Goal: Information Seeking & Learning: Check status

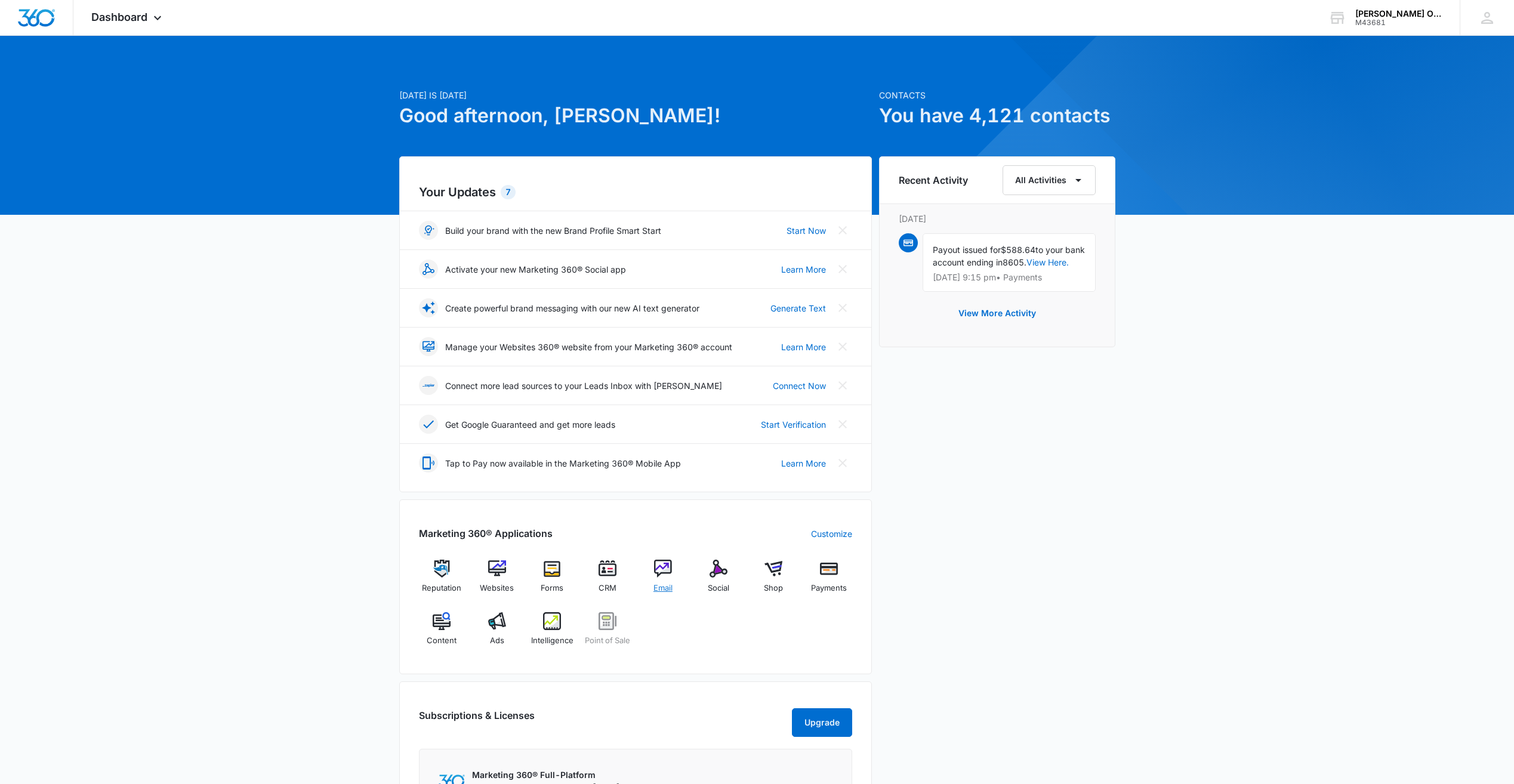
click at [665, 574] on img at bounding box center [663, 569] width 18 height 18
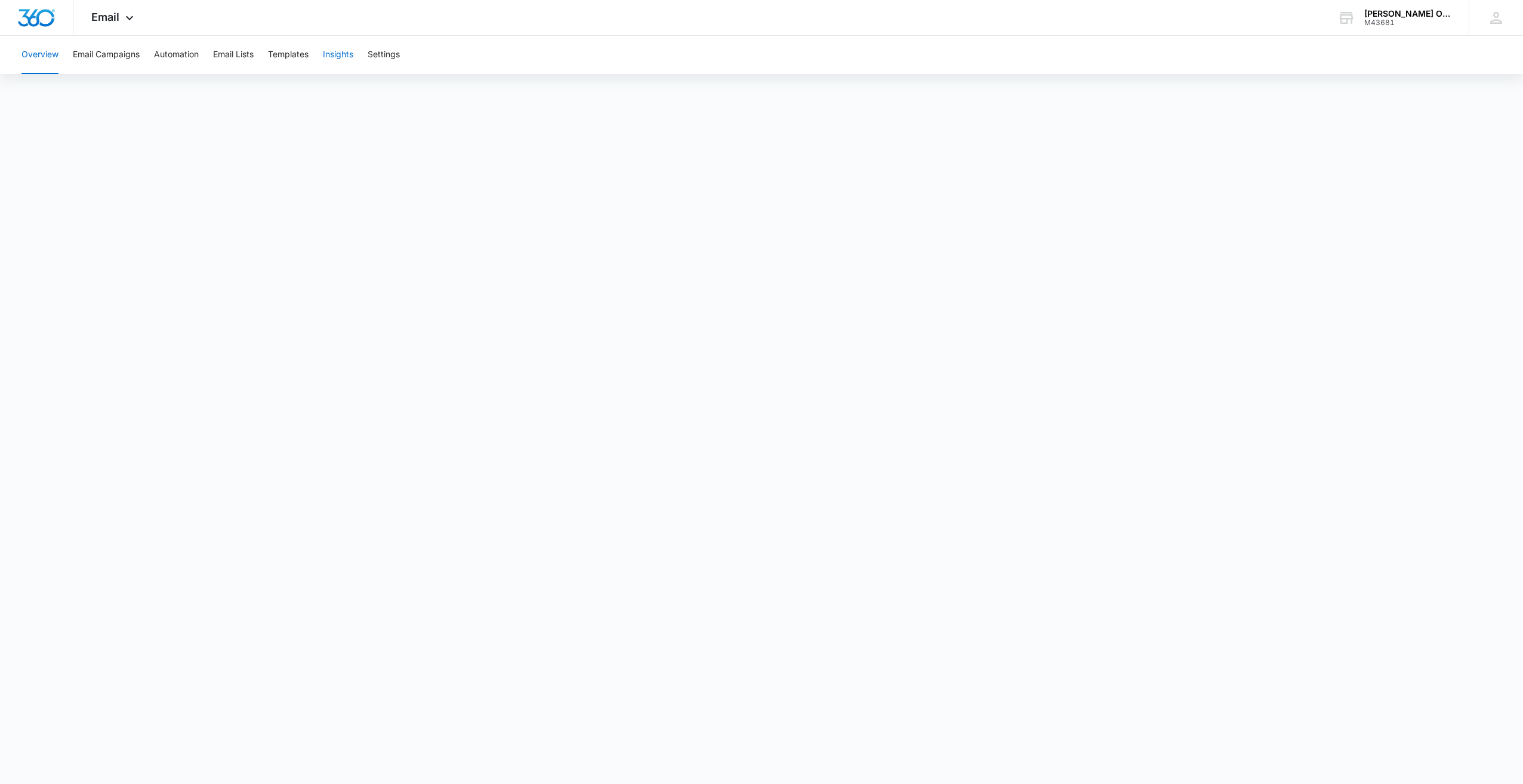
click at [341, 54] on button "Insights" at bounding box center [338, 55] width 31 height 38
click at [132, 22] on icon at bounding box center [129, 20] width 14 height 14
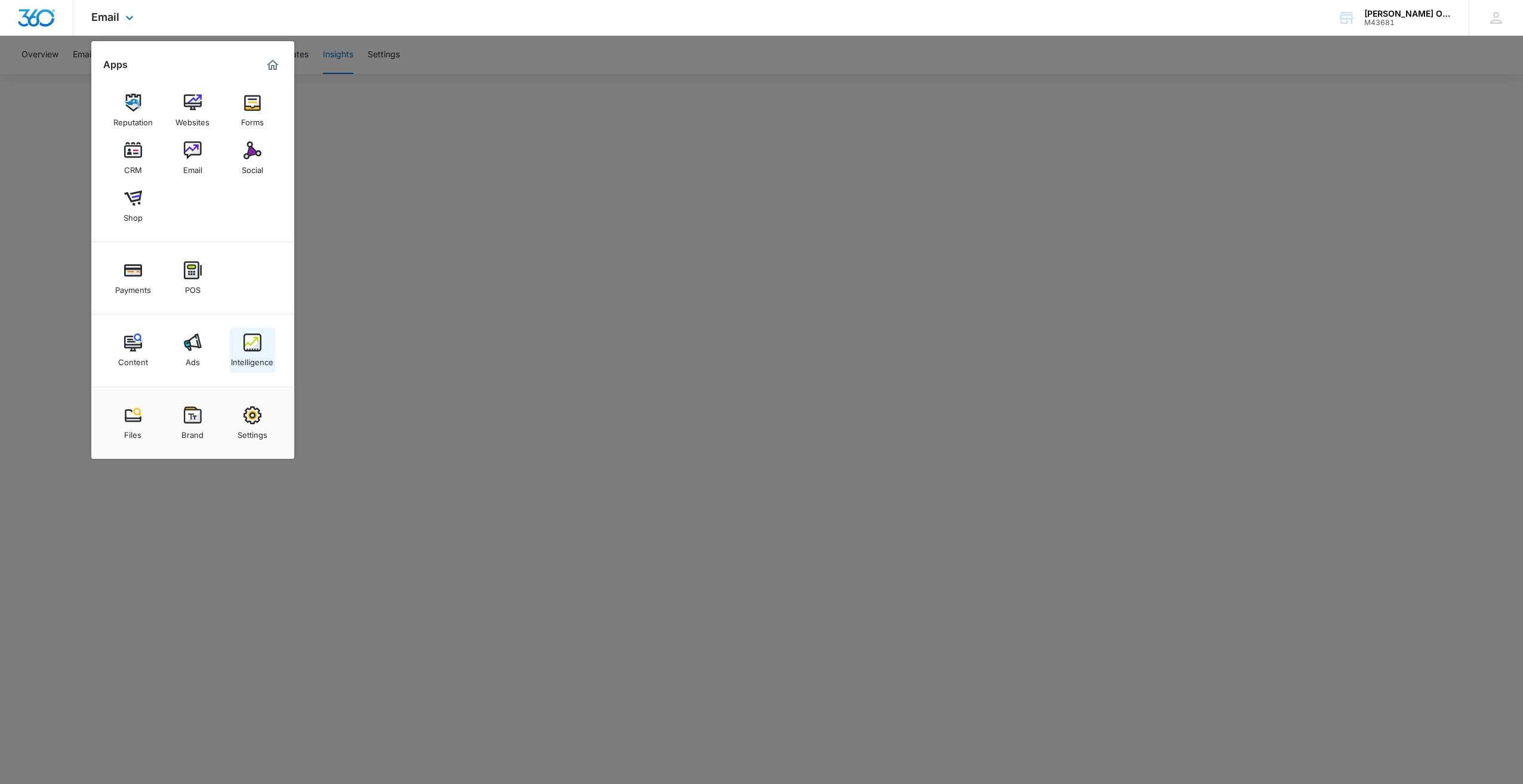
click at [252, 342] on img at bounding box center [252, 343] width 18 height 18
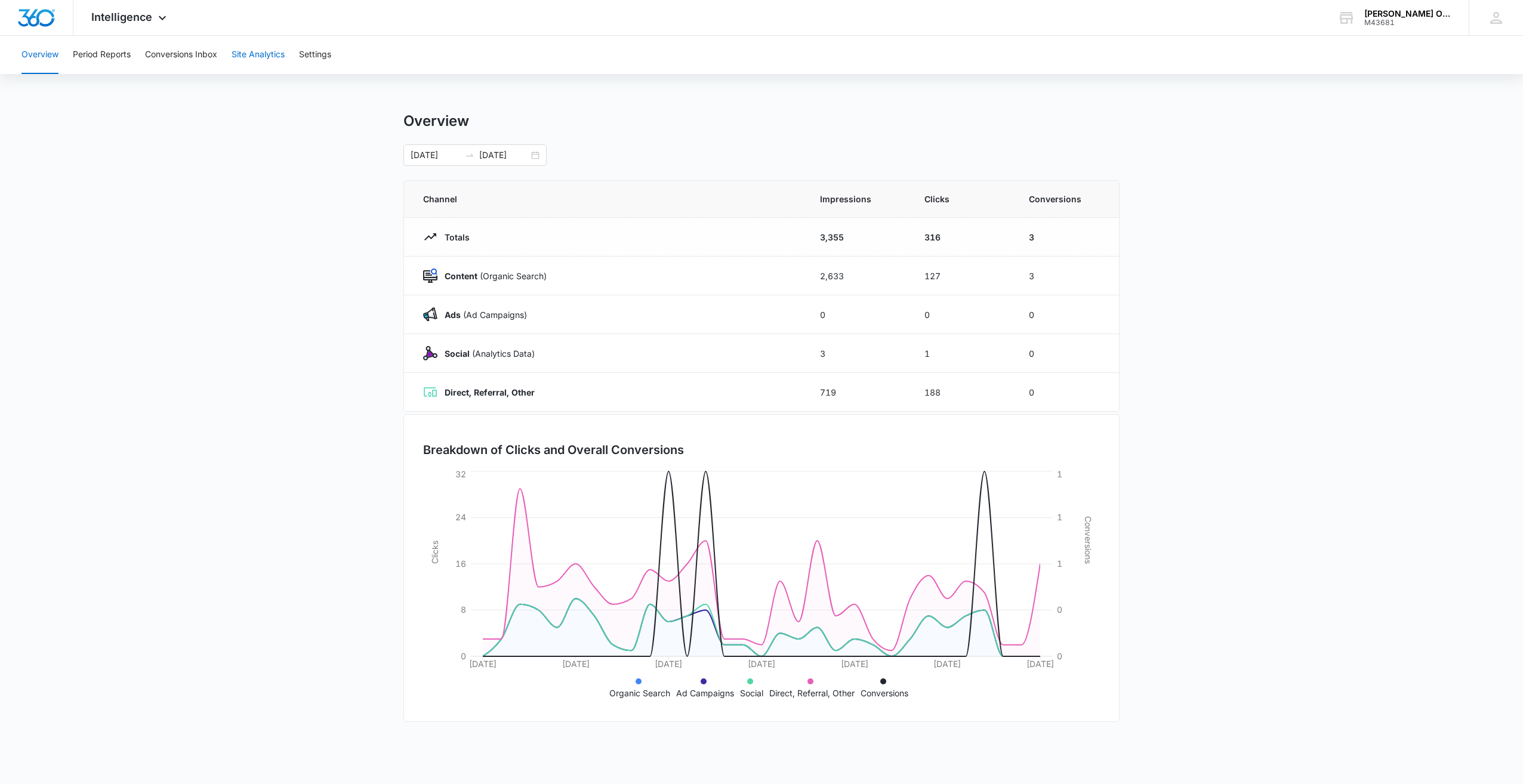
click at [260, 56] on button "Site Analytics" at bounding box center [257, 55] width 53 height 38
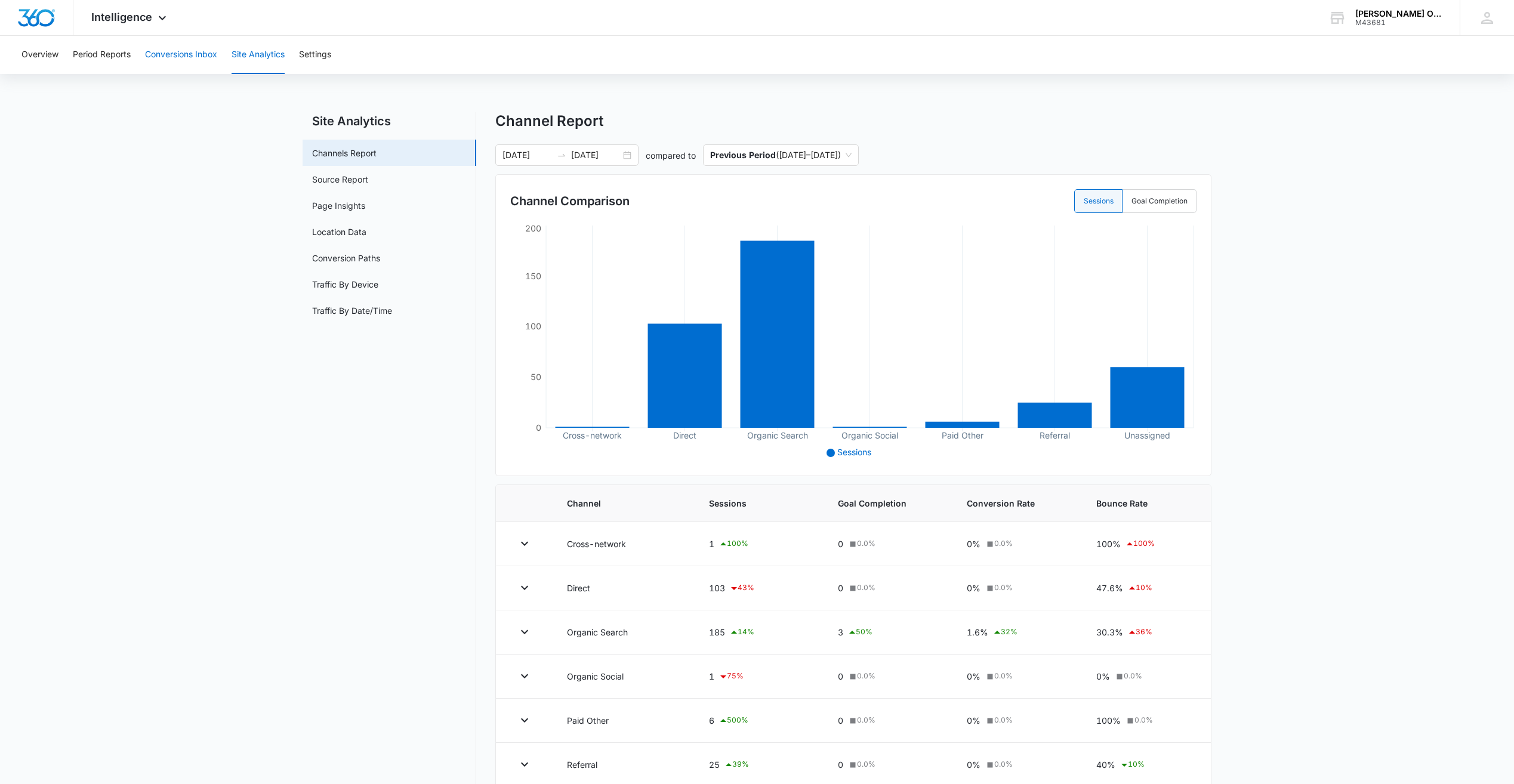
click at [180, 55] on button "Conversions Inbox" at bounding box center [181, 55] width 72 height 38
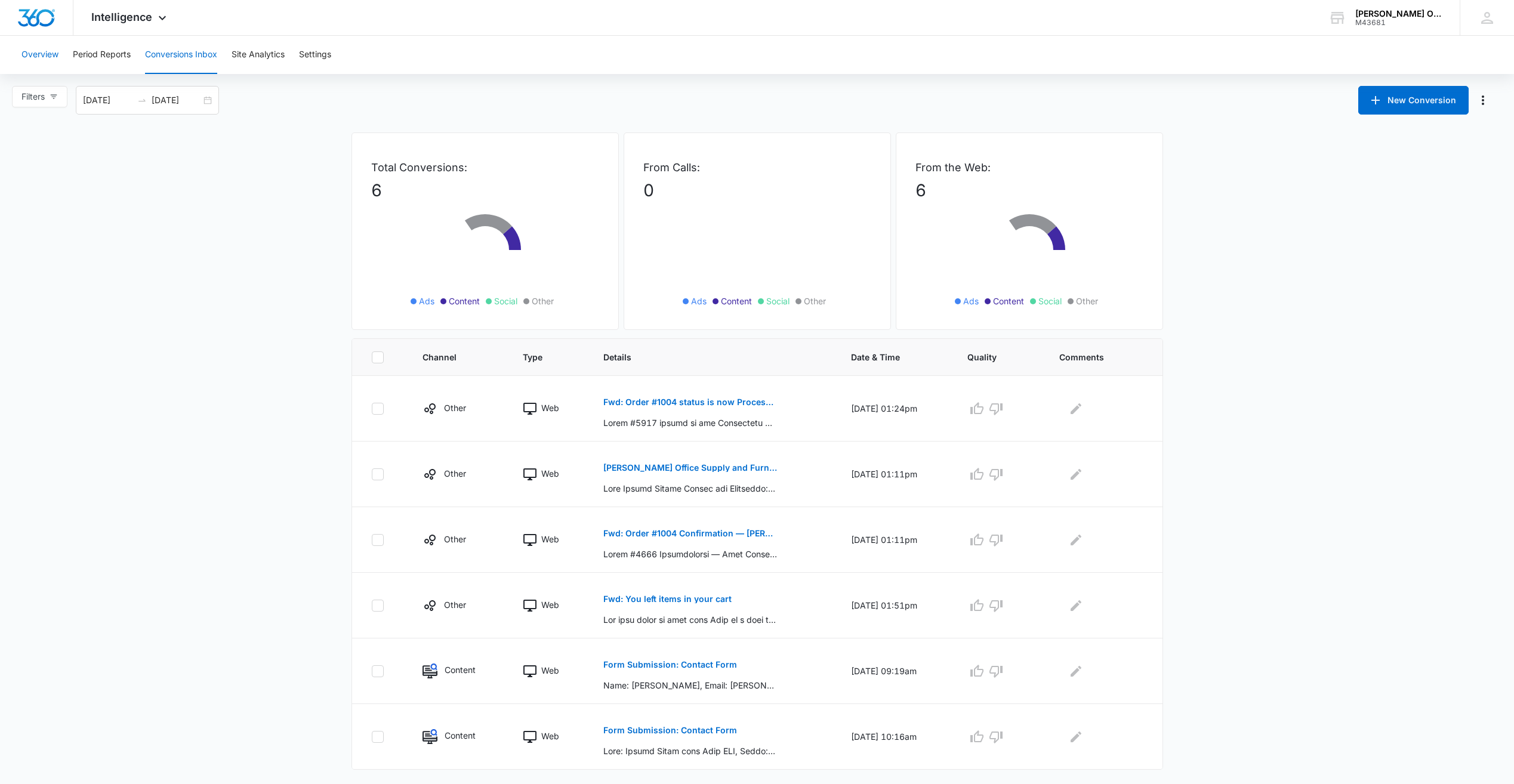
click at [42, 58] on button "Overview" at bounding box center [40, 55] width 37 height 38
